Goal: Find contact information: Find contact information

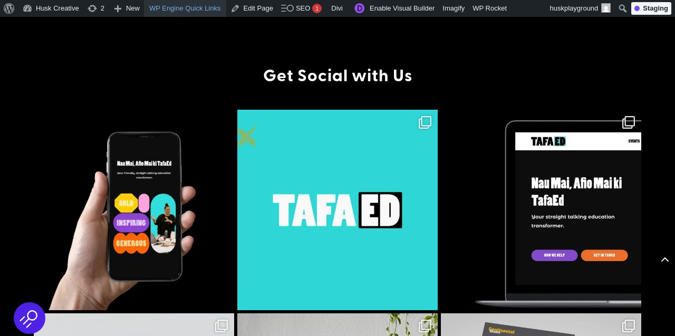
scroll to position [681, 0]
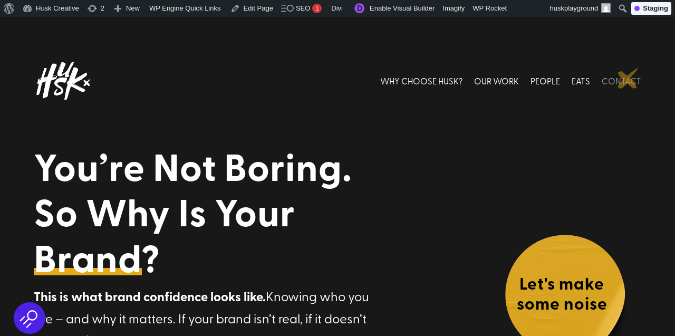
click at [629, 79] on link "CONTACT" at bounding box center [622, 80] width 40 height 47
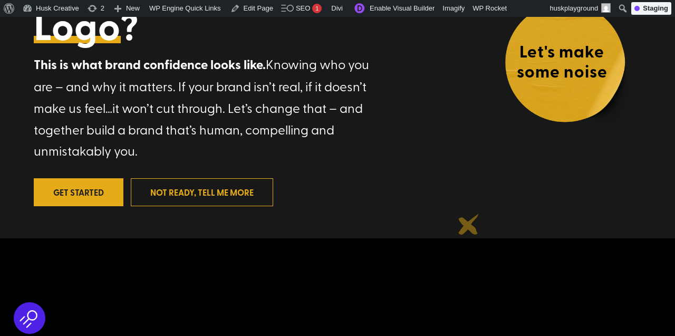
scroll to position [234, 0]
